Goal: Task Accomplishment & Management: Complete application form

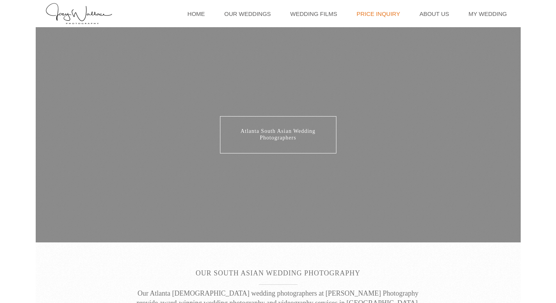
click at [394, 14] on link "Price Inquiry" at bounding box center [378, 13] width 51 height 27
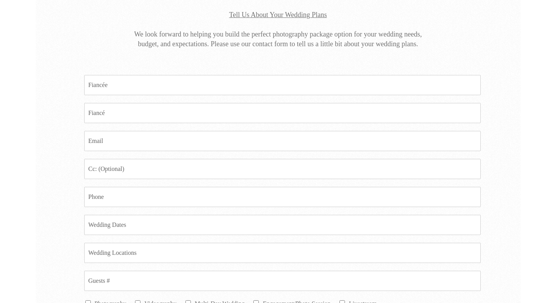
scroll to position [223, 0]
click at [143, 110] on input "Fiance *" at bounding box center [282, 112] width 396 height 20
click at [144, 90] on input "Fiancee *" at bounding box center [282, 84] width 396 height 20
